Goal: Information Seeking & Learning: Find specific page/section

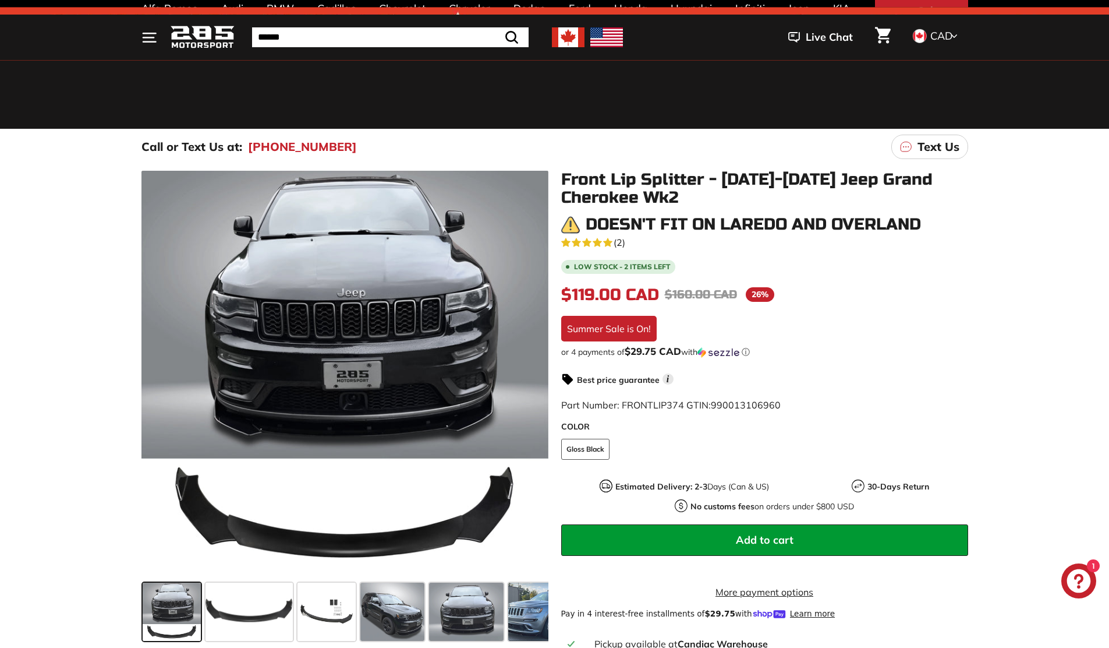
scroll to position [132, 0]
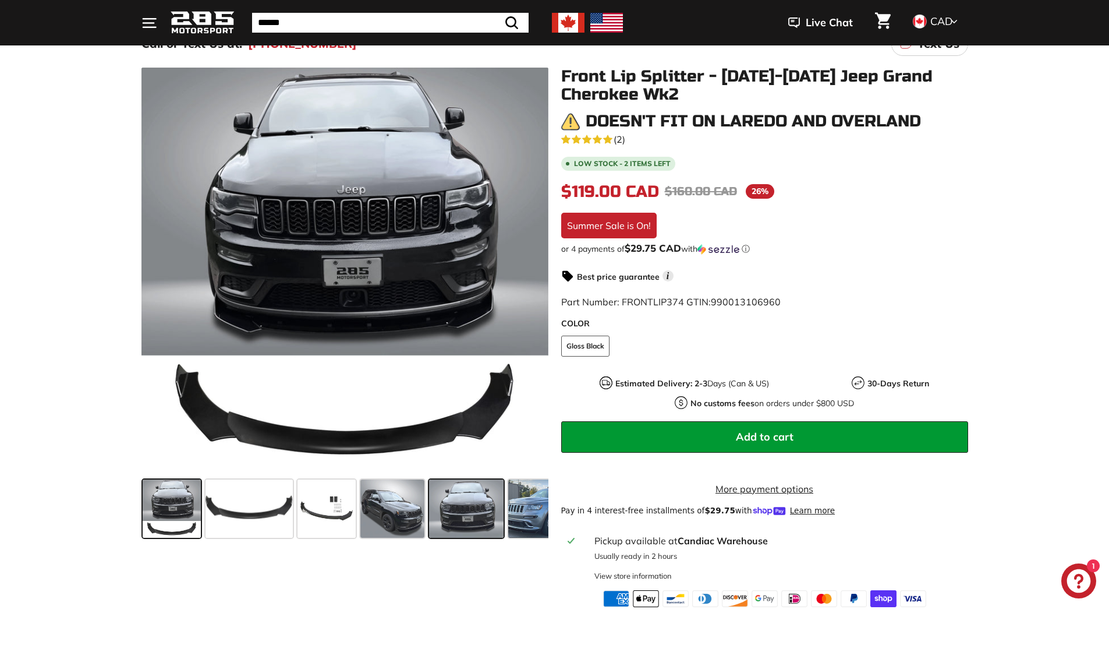
click at [463, 512] on span at bounding box center [466, 508] width 75 height 58
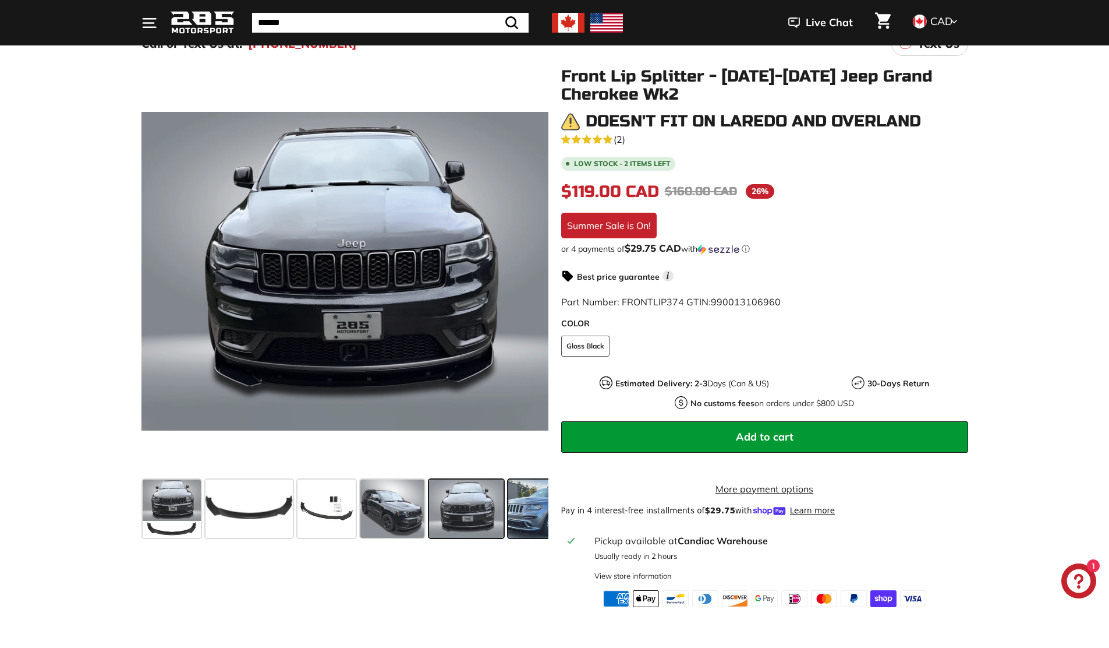
click at [523, 506] on span at bounding box center [551, 508] width 87 height 58
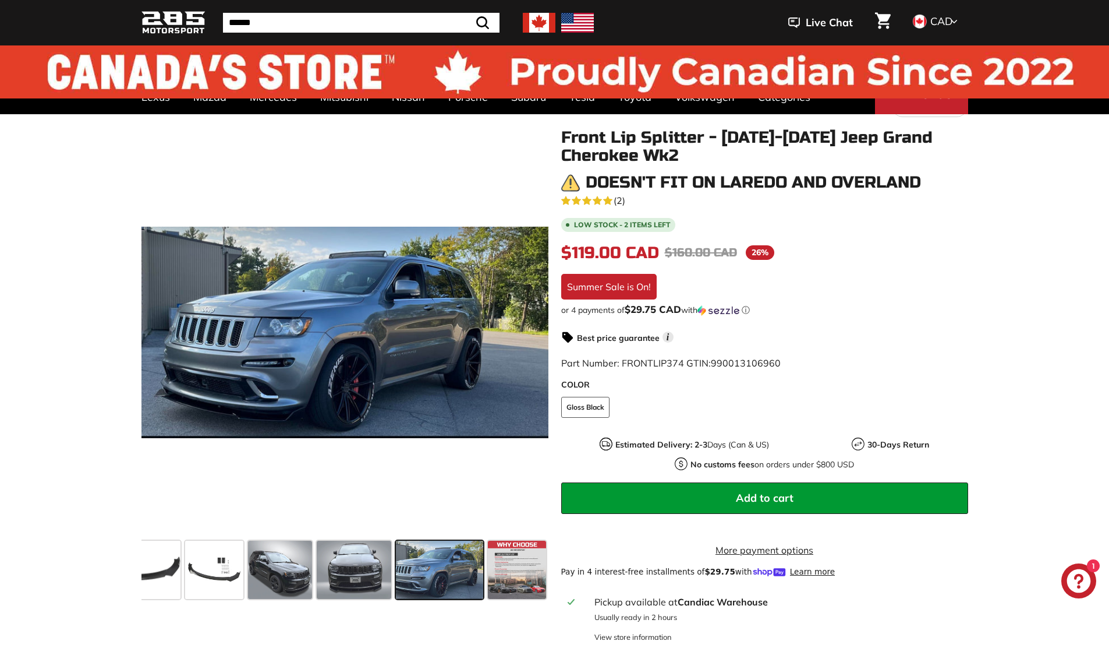
scroll to position [0, 0]
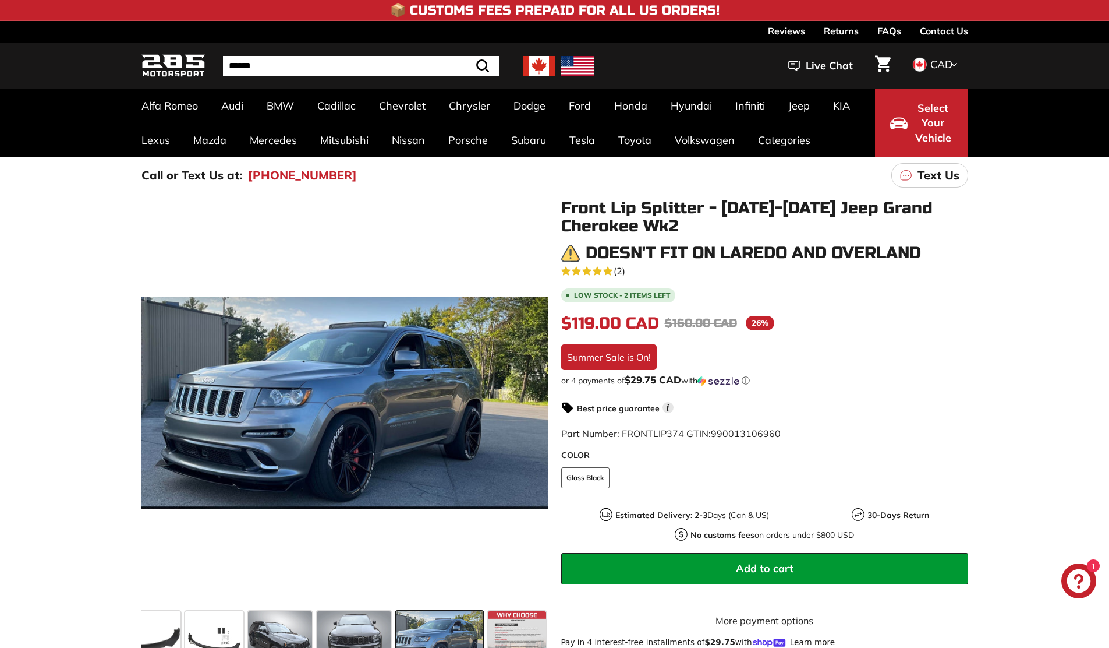
click at [453, 66] on form "Search Close .cls-1{fill:none;stroke:#000;stroke-miterlimit:10;stroke-width:2px…" at bounding box center [361, 66] width 277 height 20
type input "**********"
click at [437, 56] on button ".cls-1{fill:none;stroke:#000;stroke-miterlimit:10;stroke-width:2px} Search" at bounding box center [454, 66] width 34 height 20
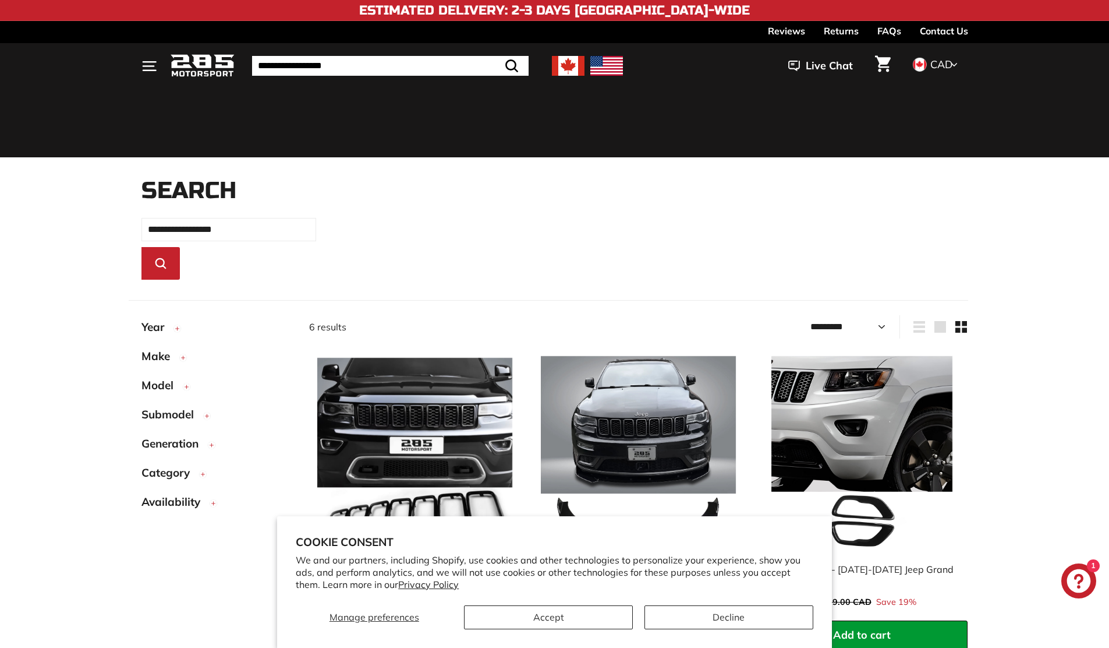
select select "*********"
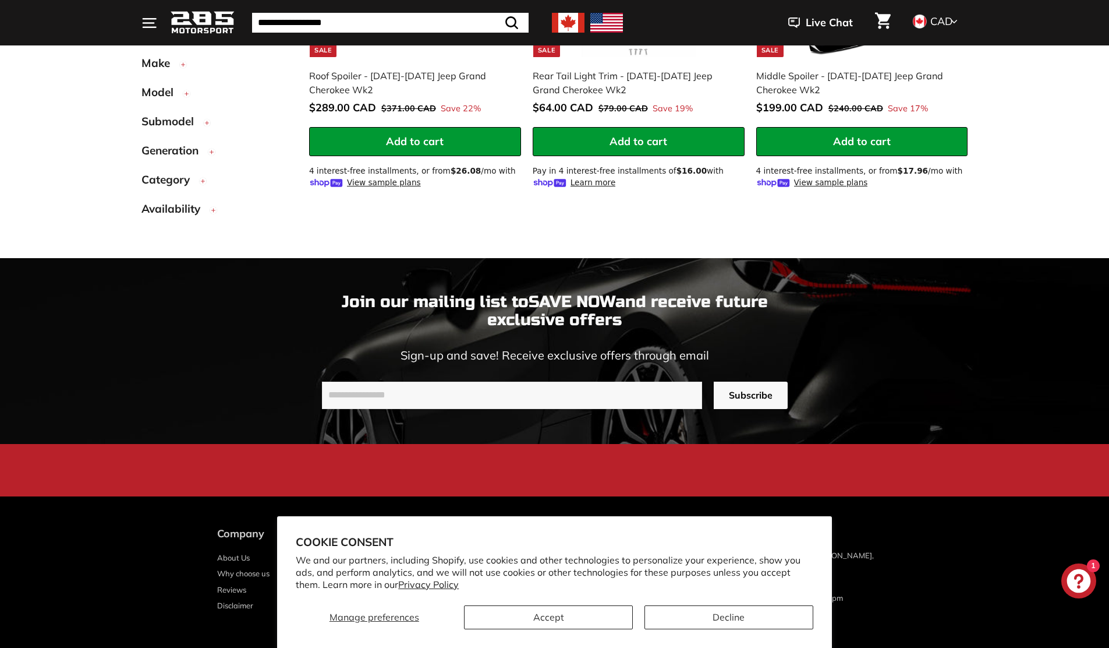
scroll to position [846, 0]
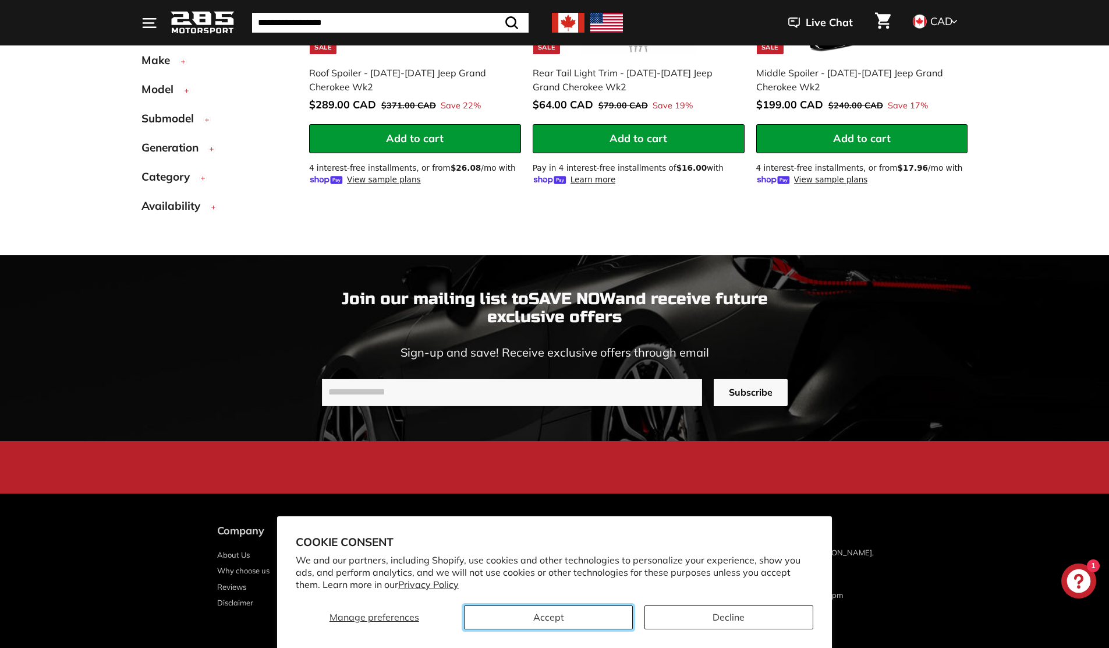
click at [614, 615] on button "Accept" at bounding box center [548, 617] width 169 height 24
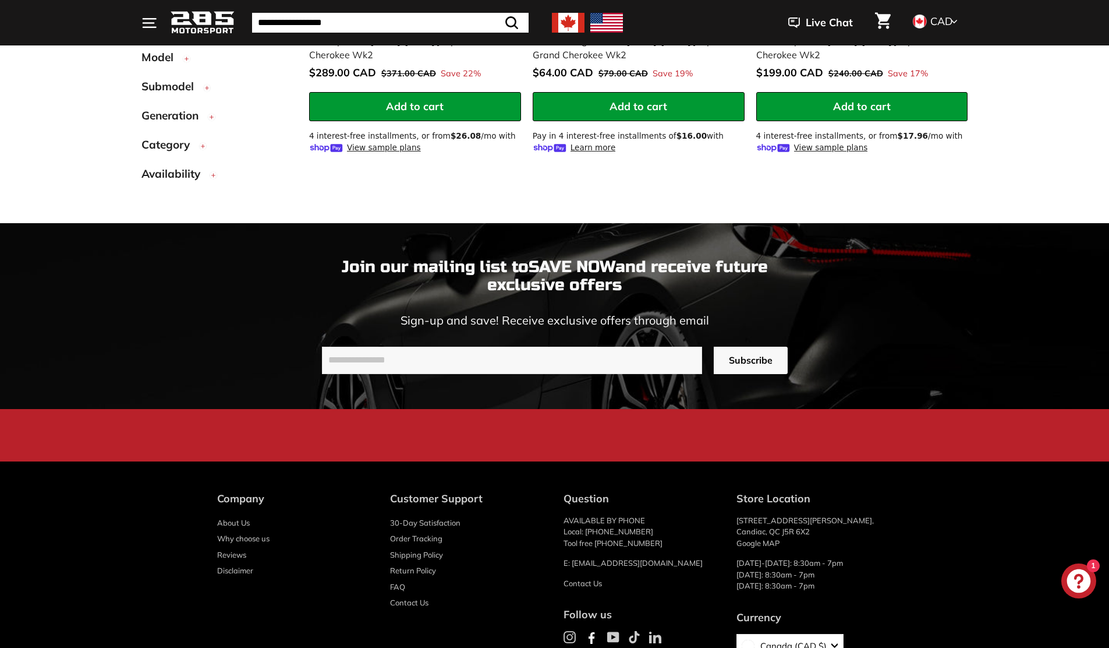
scroll to position [876, 0]
